Goal: Information Seeking & Learning: Learn about a topic

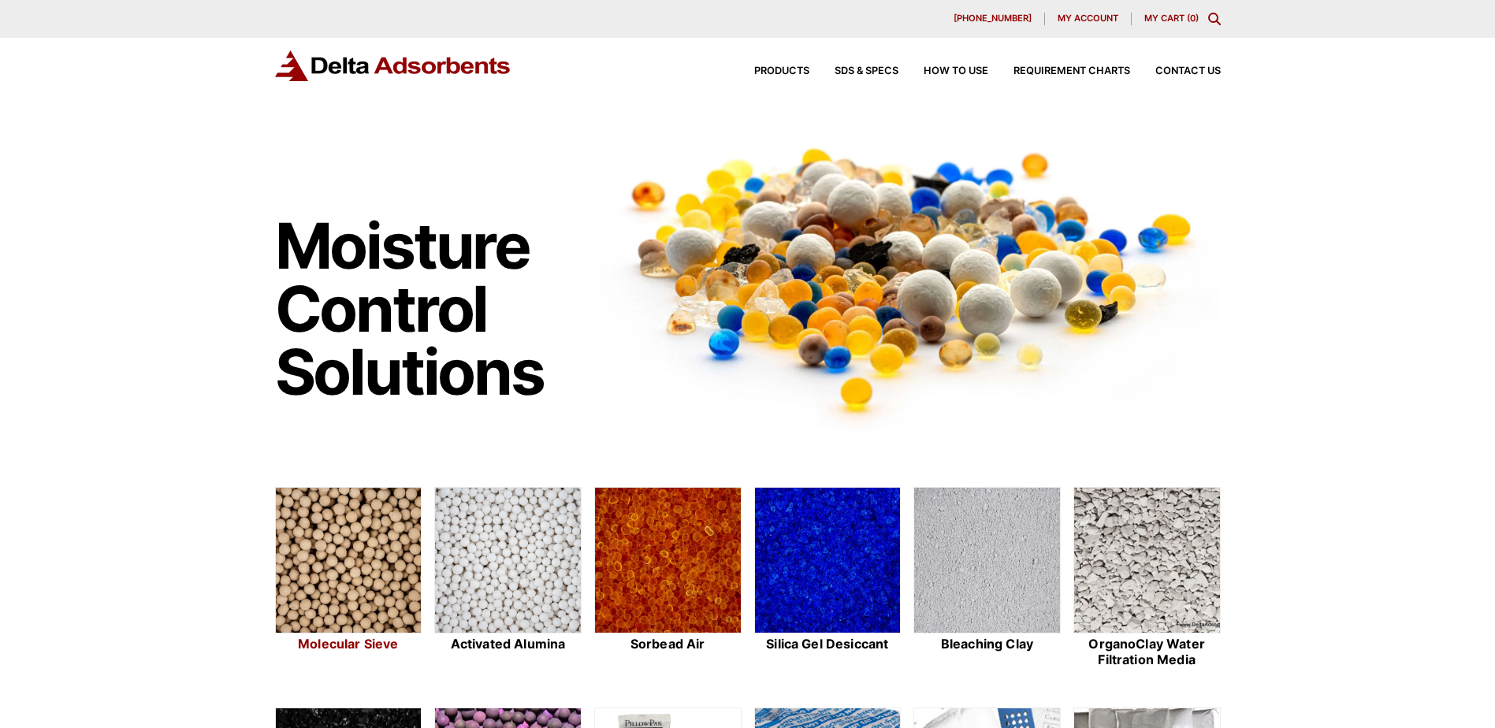
click at [350, 558] on img at bounding box center [349, 561] width 146 height 147
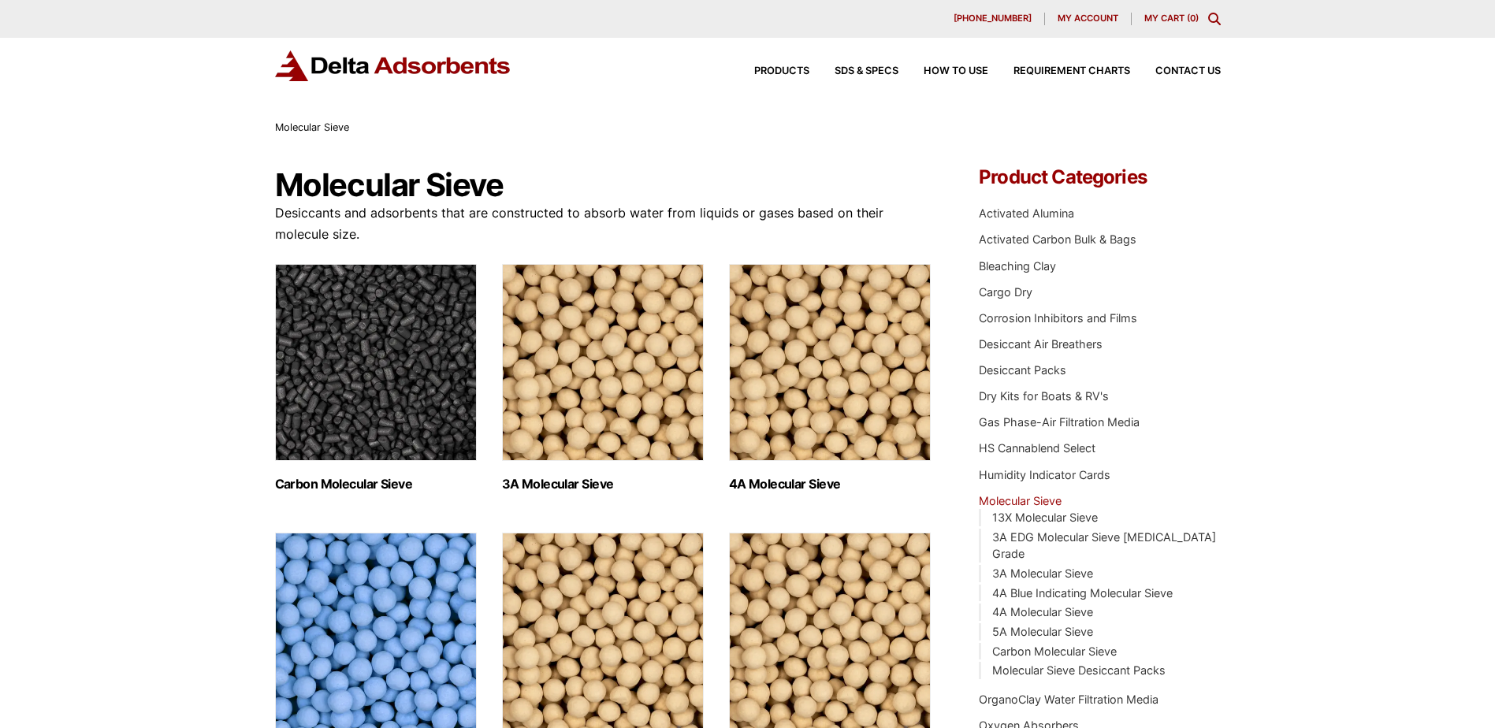
click at [802, 315] on img "Visit product category 4A Molecular Sieve" at bounding box center [830, 362] width 202 height 197
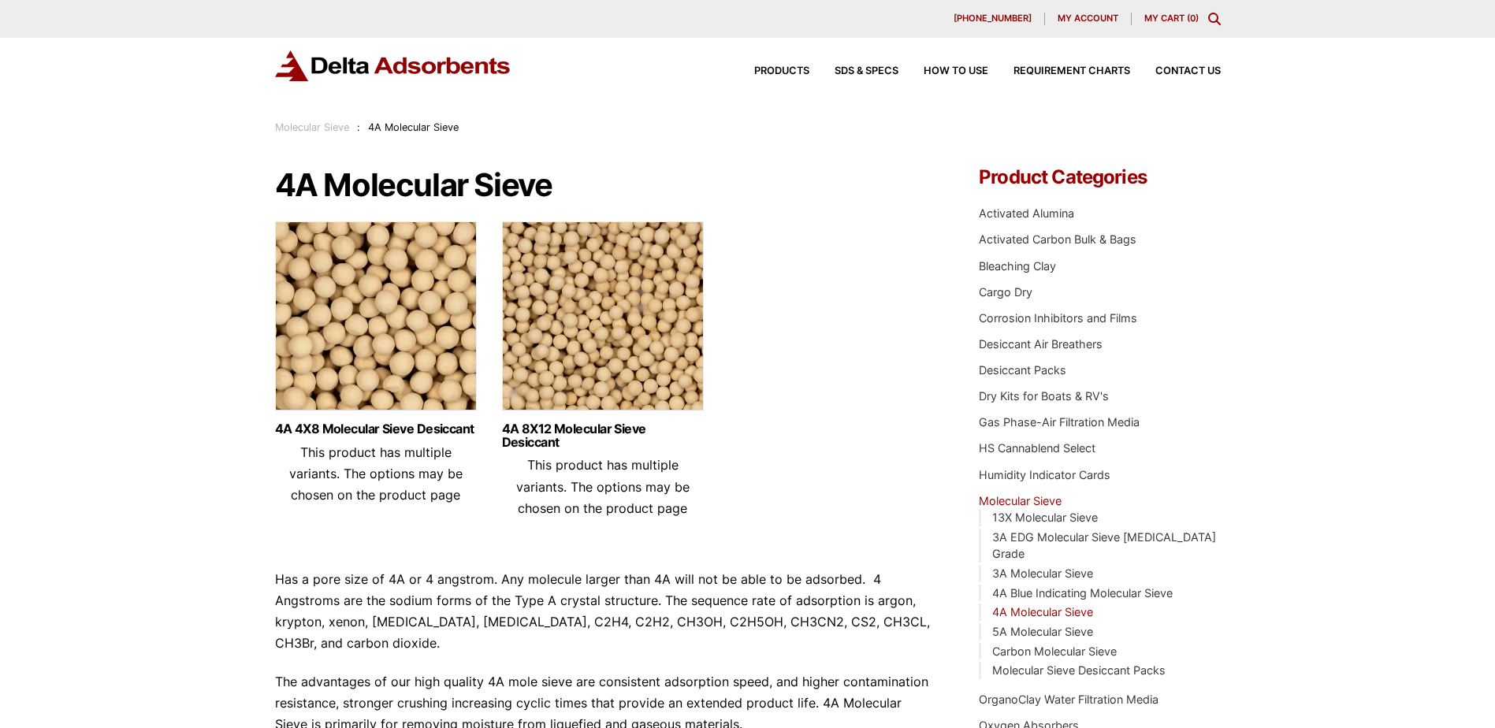
click at [352, 298] on img at bounding box center [376, 319] width 202 height 197
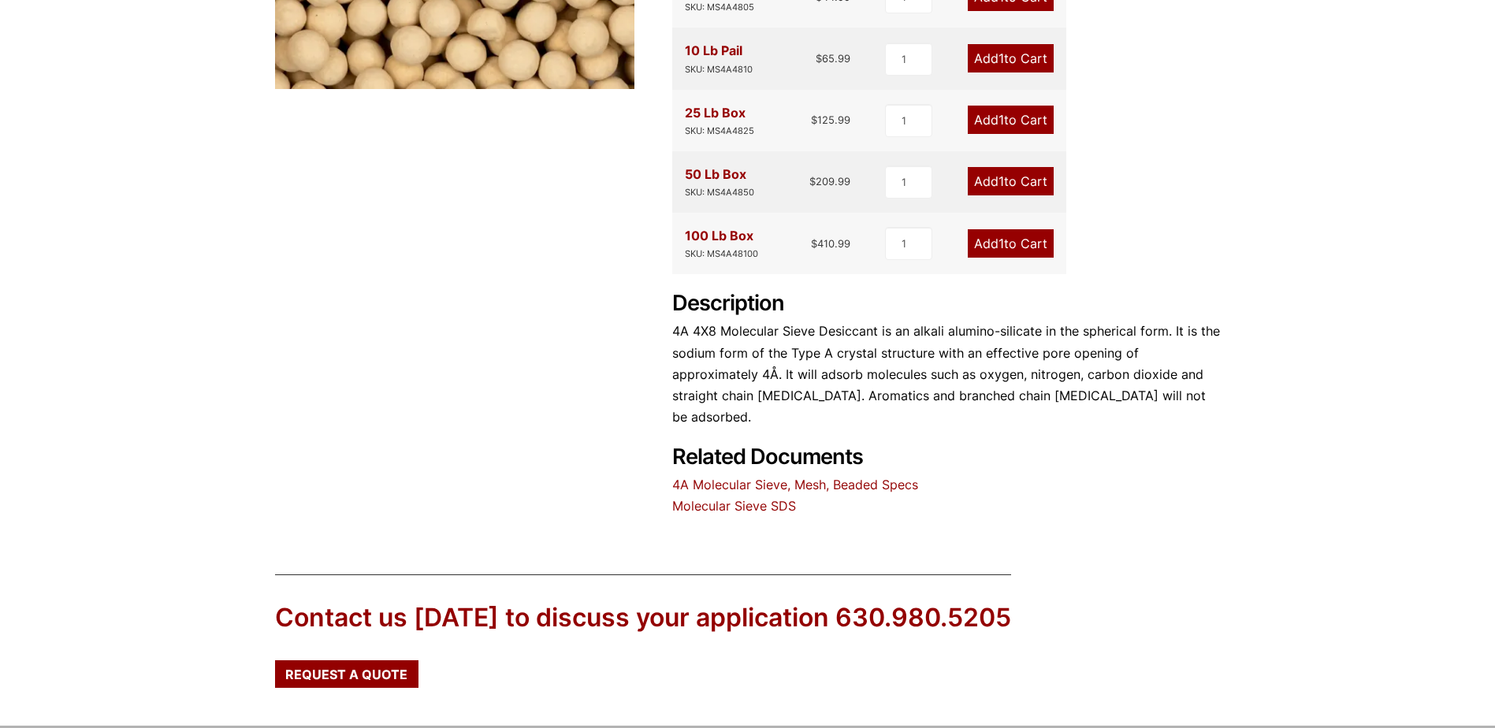
scroll to position [552, 0]
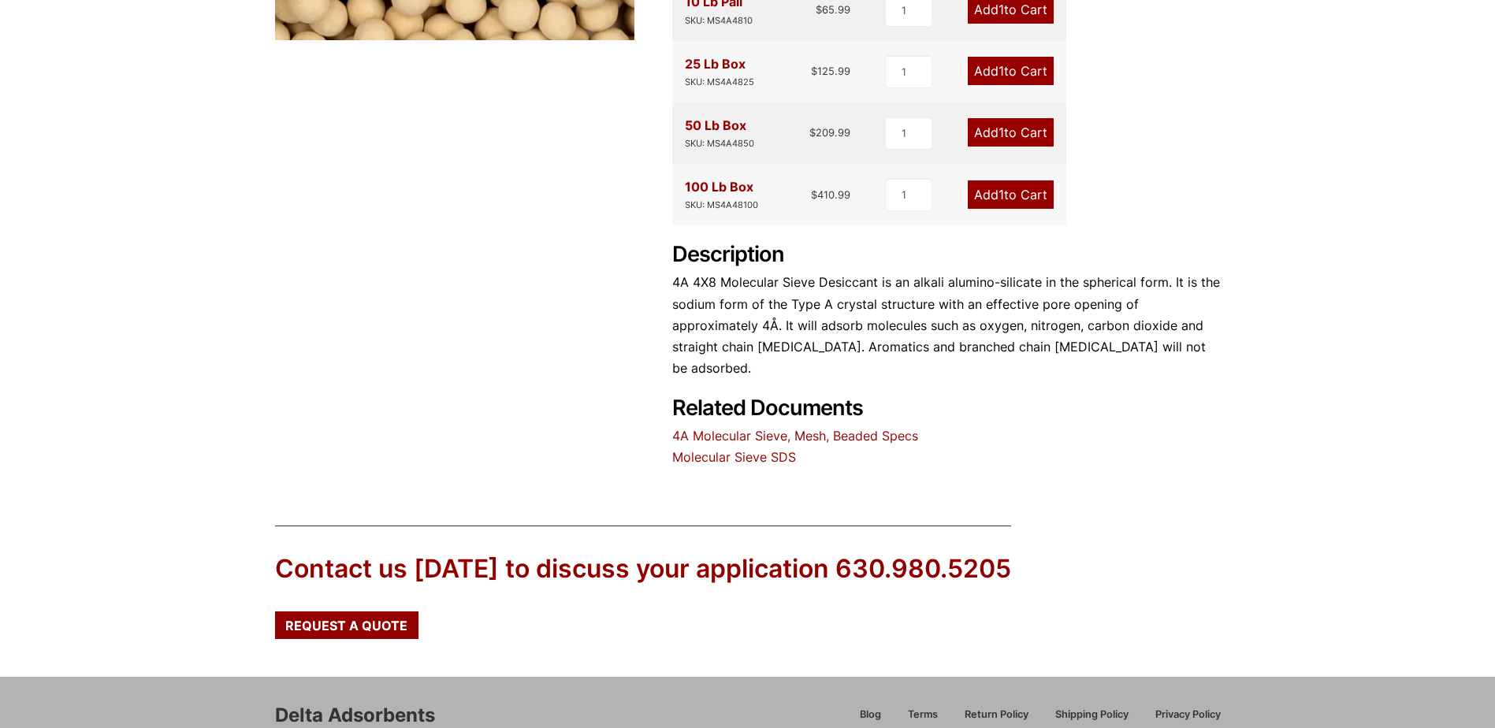
click at [788, 428] on link "4A Molecular Sieve, Mesh, Beaded Specs" at bounding box center [795, 436] width 246 height 16
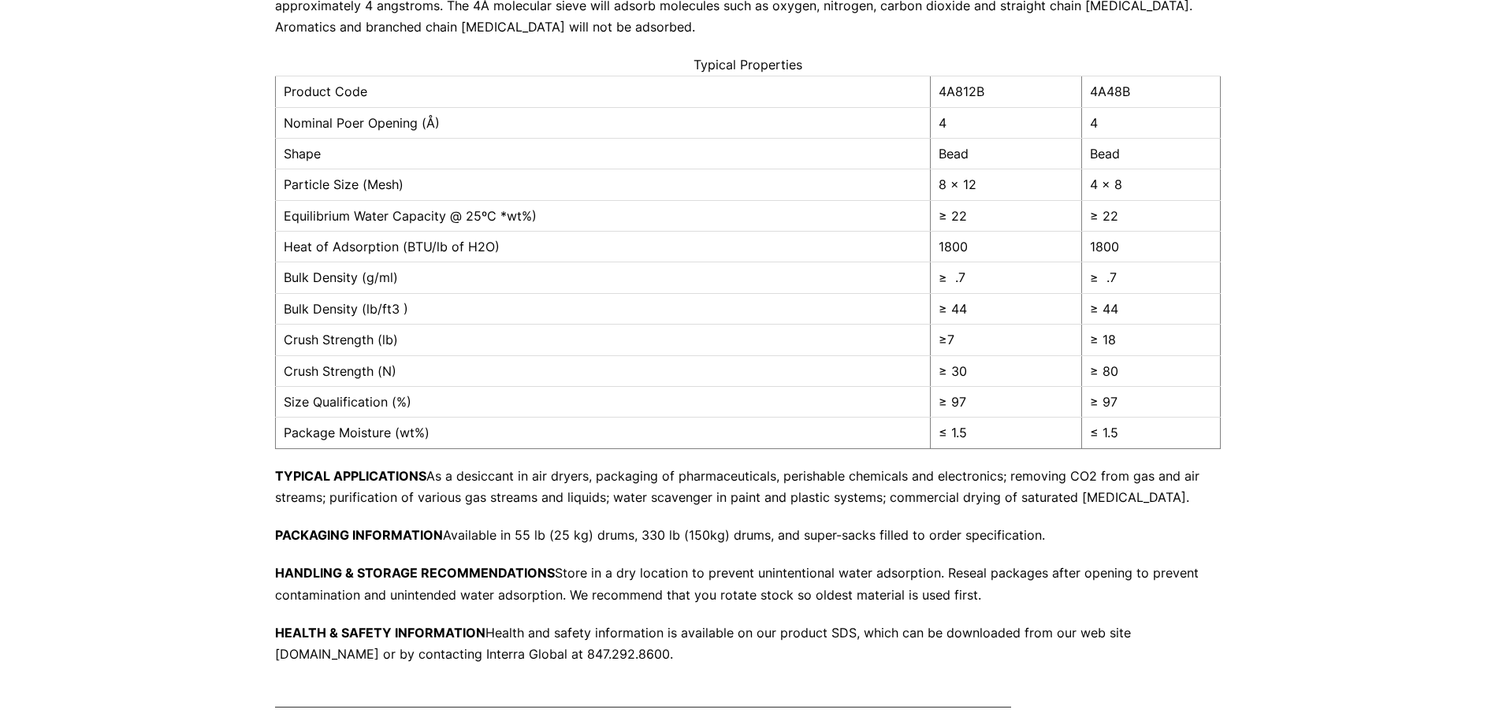
scroll to position [315, 0]
